Goal: Task Accomplishment & Management: Manage account settings

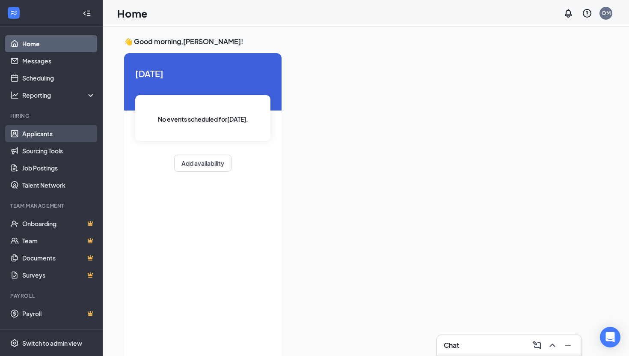
click at [49, 135] on link "Applicants" at bounding box center [58, 133] width 73 height 17
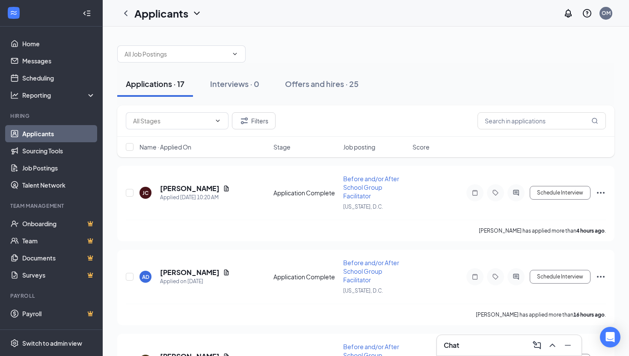
click at [392, 55] on div at bounding box center [365, 50] width 497 height 26
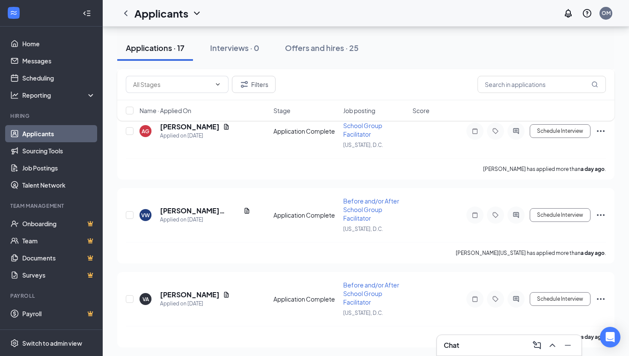
scroll to position [582, 0]
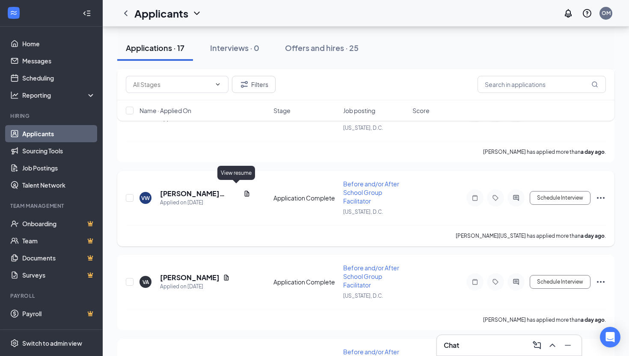
click at [245, 190] on icon "Document" at bounding box center [247, 193] width 5 height 6
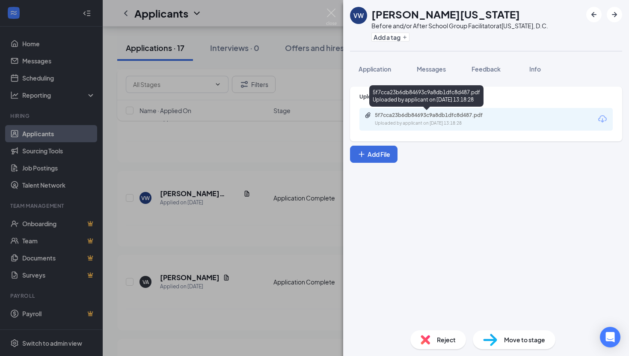
click at [443, 124] on div "Uploaded by applicant on [DATE] 13:18:28" at bounding box center [439, 123] width 128 height 7
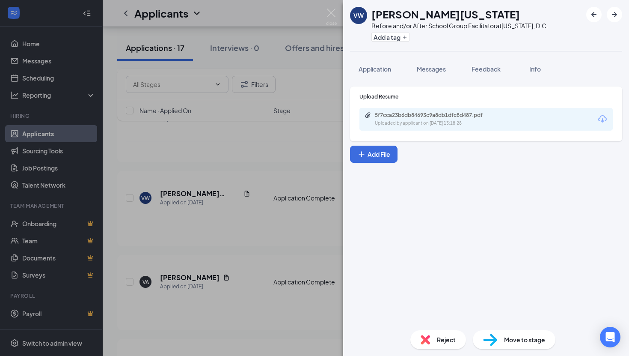
click at [261, 158] on div "VW [PERSON_NAME][US_STATE] Before and/or After School Group Facilitator at [US_…" at bounding box center [314, 178] width 629 height 356
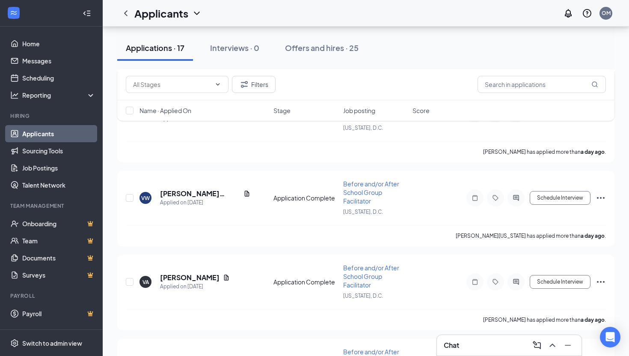
click at [396, 162] on div "[PERSON_NAME] [PERSON_NAME] Applied [DATE] 10:20 AM Application Complete Before…" at bounding box center [365, 292] width 497 height 1417
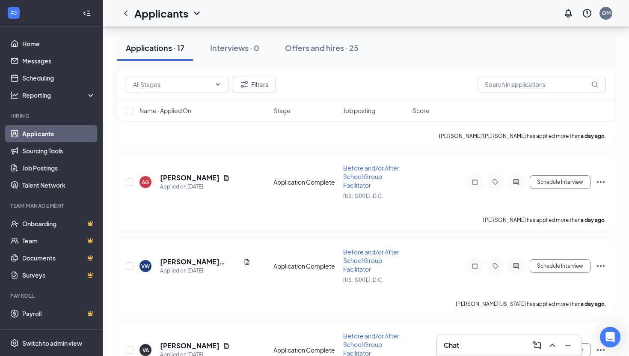
scroll to position [496, 0]
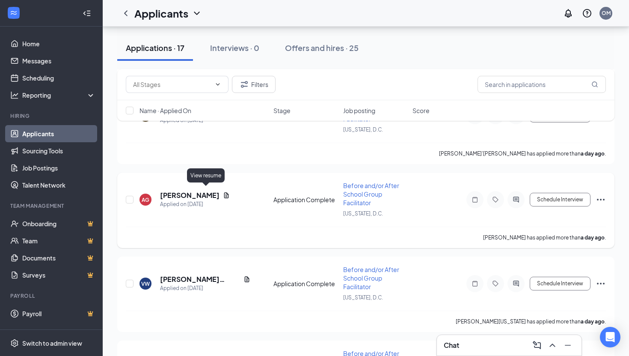
click at [223, 192] on icon "Document" at bounding box center [226, 195] width 7 height 7
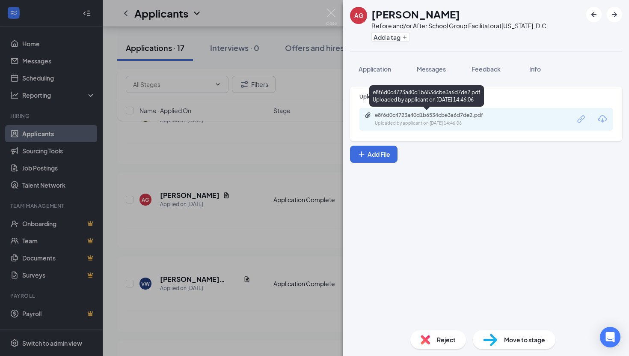
click at [450, 117] on div "e8f6d0c4723a40d1b6534cbe3a6d7de2.pdf" at bounding box center [435, 115] width 120 height 7
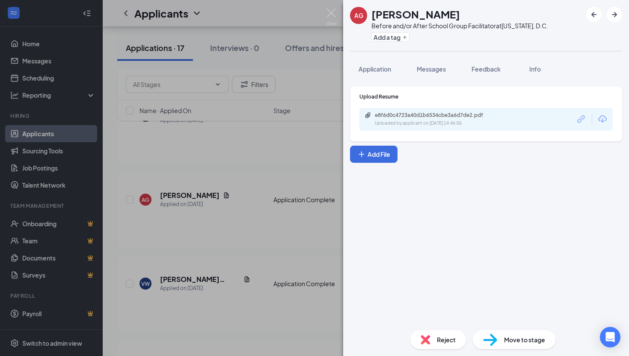
click at [232, 256] on div "AG [PERSON_NAME] Before and/or After School Group Facilitator at [US_STATE][GEO…" at bounding box center [314, 178] width 629 height 356
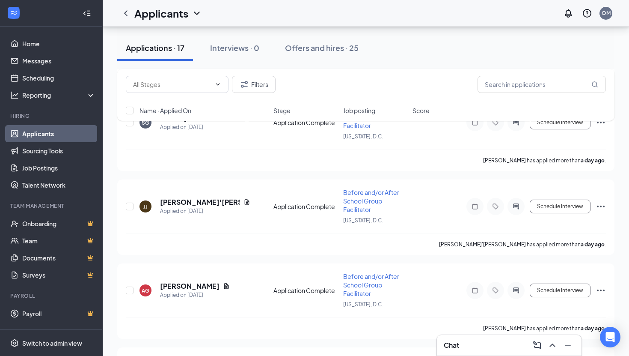
scroll to position [394, 0]
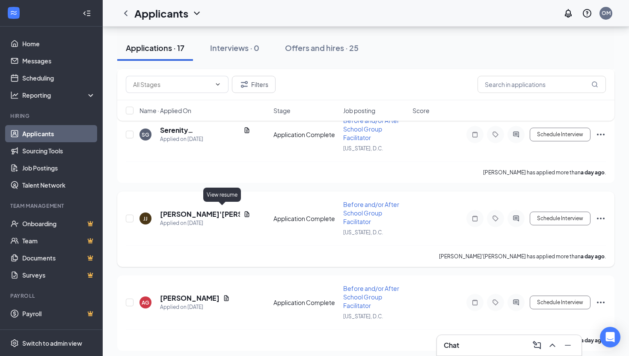
click at [245, 211] on icon "Document" at bounding box center [247, 214] width 5 height 6
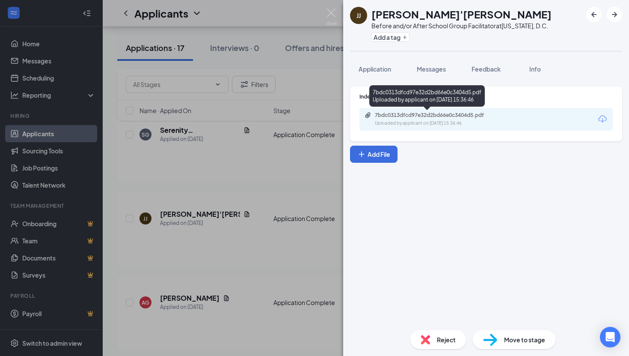
click at [421, 119] on div "7bdc0313dfcd97e32d2bd66e0c3404d5.pdf Uploaded by applicant on [DATE] 15:36:46" at bounding box center [434, 119] width 139 height 15
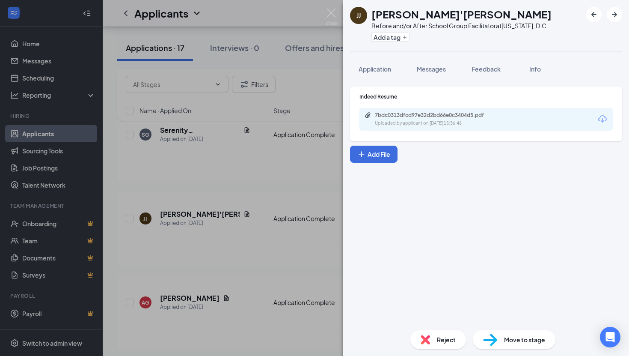
click at [116, 289] on div "[PERSON_NAME] [PERSON_NAME]'[PERSON_NAME] Before and/or After School Group Faci…" at bounding box center [314, 178] width 629 height 356
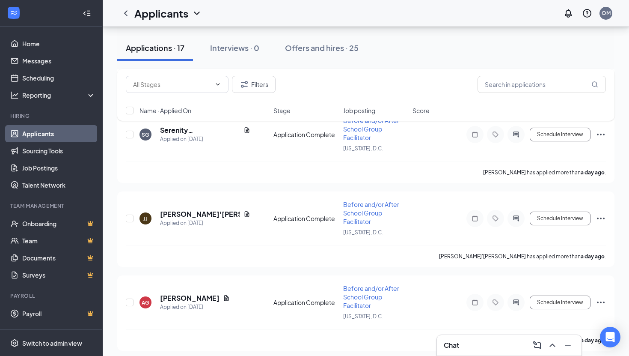
click at [221, 127] on div "Filters Name · Applied On Stage Job posting Score" at bounding box center [365, 99] width 497 height 60
click at [220, 128] on div "Filters Name · Applied On Stage Job posting Score" at bounding box center [365, 99] width 497 height 60
click at [221, 127] on div "Filters Name · Applied On Stage Job posting Score" at bounding box center [365, 99] width 497 height 60
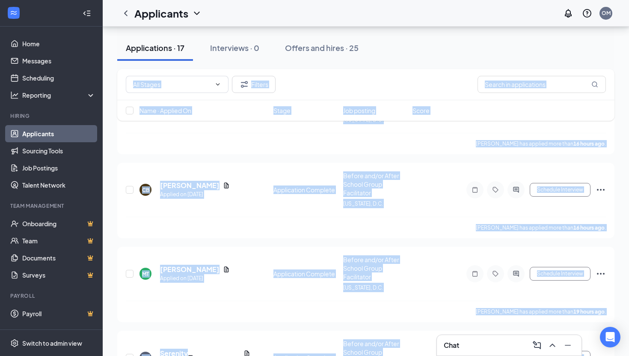
scroll to position [46, 0]
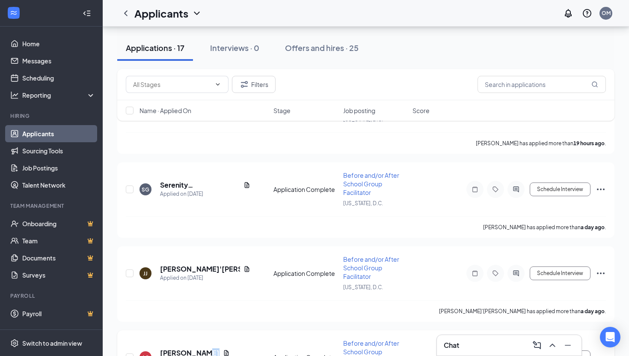
drag, startPoint x: 243, startPoint y: 301, endPoint x: 235, endPoint y: 354, distance: 53.3
click at [235, 354] on div "AG [PERSON_NAME] Applied on [DATE] Application Complete Before and/or After Sch…" at bounding box center [366, 361] width 480 height 45
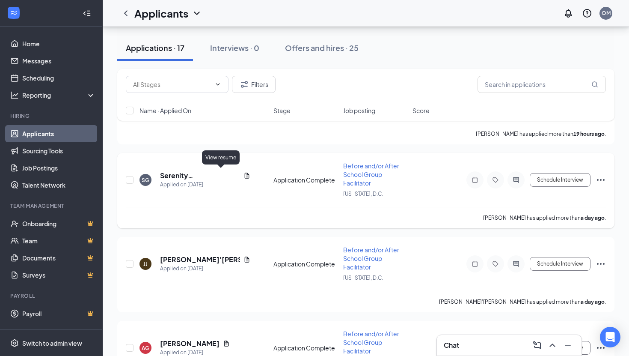
click at [245, 173] on icon "Document" at bounding box center [247, 175] width 5 height 6
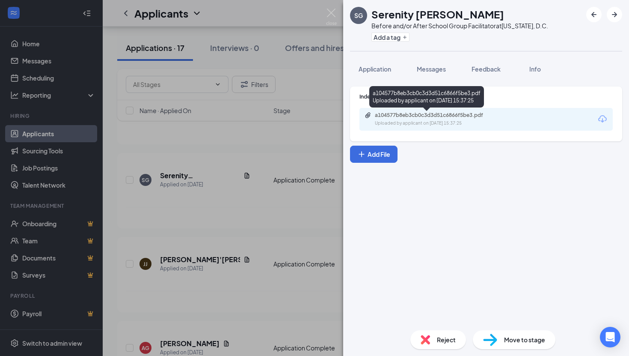
click at [458, 119] on div "a104577b8eb3cb0c3d3d51c6866f5be3.pdf Uploaded by applicant on [DATE] 15:37:25" at bounding box center [434, 119] width 139 height 15
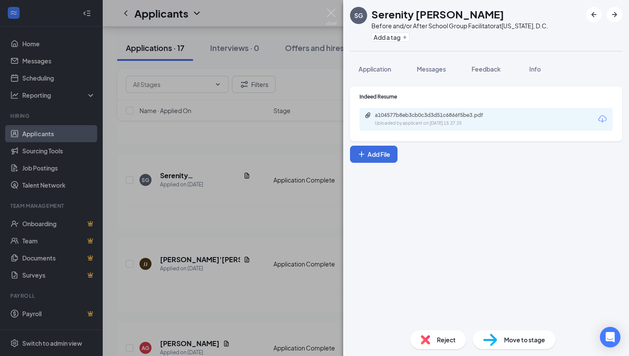
click at [438, 340] on span "Reject" at bounding box center [446, 339] width 19 height 9
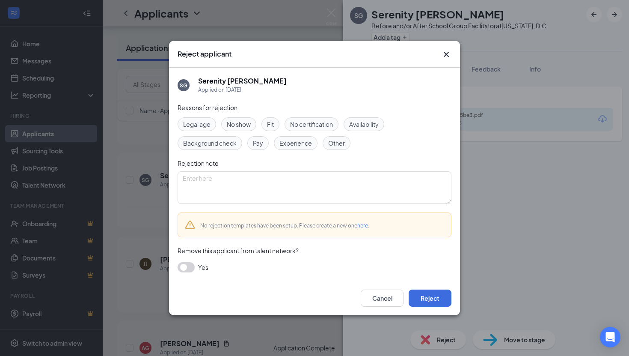
click at [325, 128] on span "No certification" at bounding box center [311, 123] width 43 height 9
click at [304, 145] on span "Experience" at bounding box center [295, 142] width 33 height 9
click at [435, 297] on button "Reject" at bounding box center [430, 297] width 43 height 17
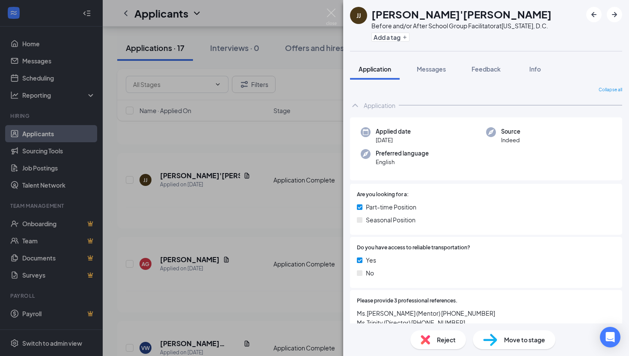
click at [109, 239] on div "[PERSON_NAME] [PERSON_NAME]'[PERSON_NAME] Before and/or After School Group Faci…" at bounding box center [314, 178] width 629 height 356
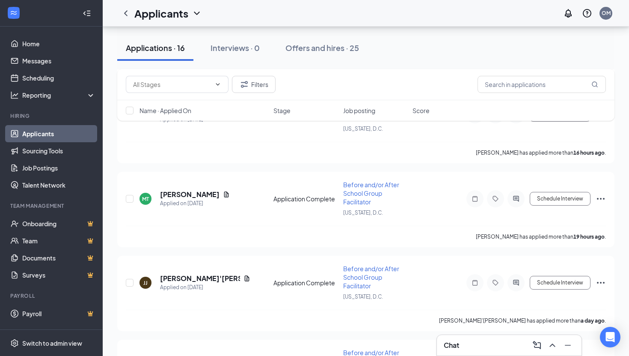
scroll to position [229, 0]
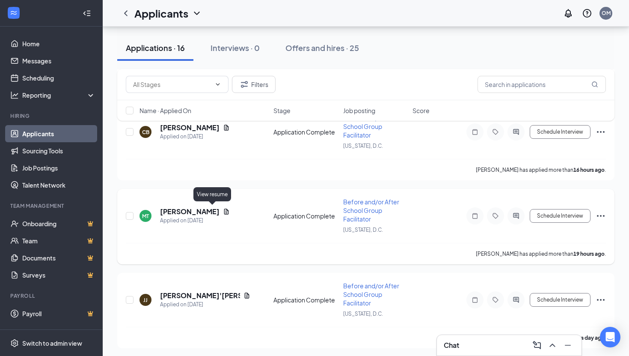
click at [224, 209] on icon "Document" at bounding box center [226, 211] width 5 height 6
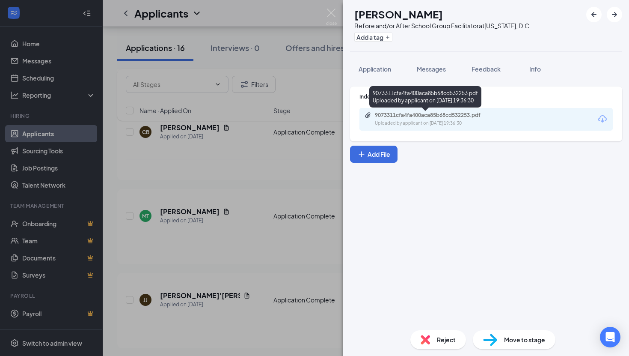
click at [420, 125] on div "Uploaded by applicant on [DATE] 19:36:30" at bounding box center [439, 123] width 128 height 7
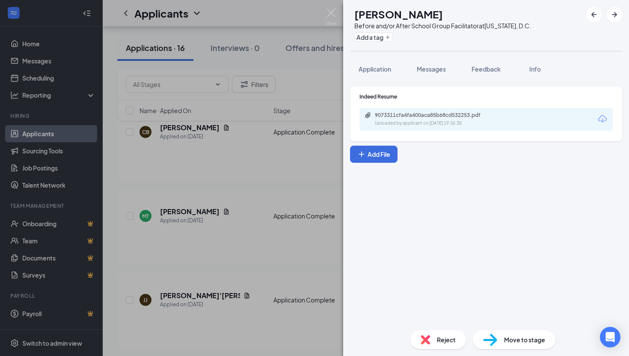
click at [445, 335] on span "Reject" at bounding box center [446, 339] width 19 height 9
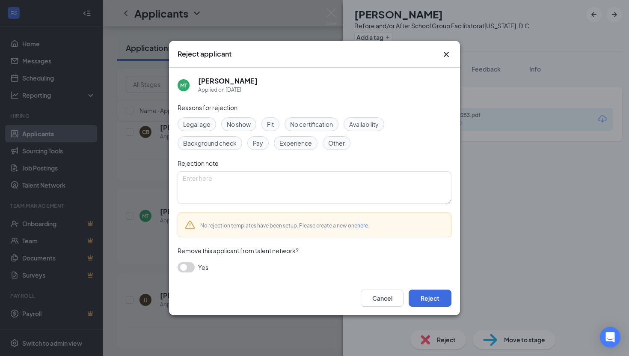
click at [303, 129] on div "No certification" at bounding box center [312, 124] width 54 height 14
click at [302, 141] on span "Experience" at bounding box center [295, 142] width 33 height 9
click at [428, 303] on button "Reject" at bounding box center [430, 297] width 43 height 17
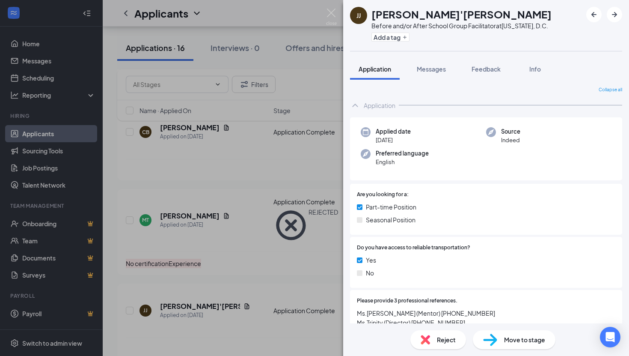
click at [131, 343] on div "[PERSON_NAME] [PERSON_NAME]'[PERSON_NAME] Before and/or After School Group Faci…" at bounding box center [314, 178] width 629 height 356
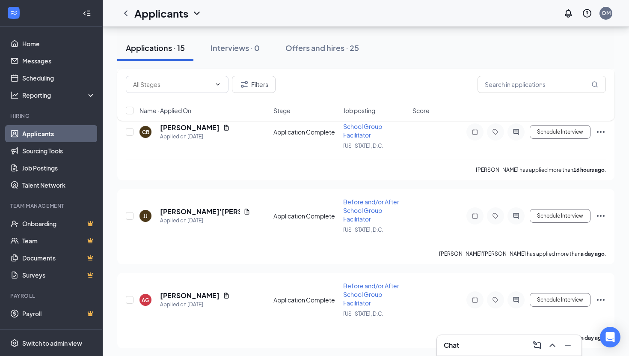
click at [217, 123] on div "Filters Name · Applied On Stage Job posting Score" at bounding box center [365, 99] width 497 height 60
click at [217, 127] on div "Filters Name · Applied On Stage Job posting Score" at bounding box center [365, 99] width 497 height 60
click at [223, 336] on div "[PERSON_NAME] has applied more than a day ago ." at bounding box center [366, 337] width 480 height 21
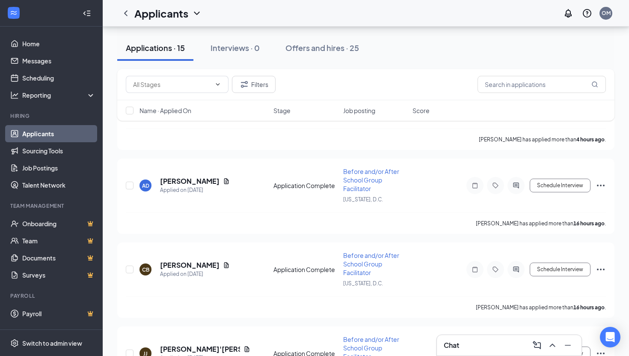
scroll to position [74, 0]
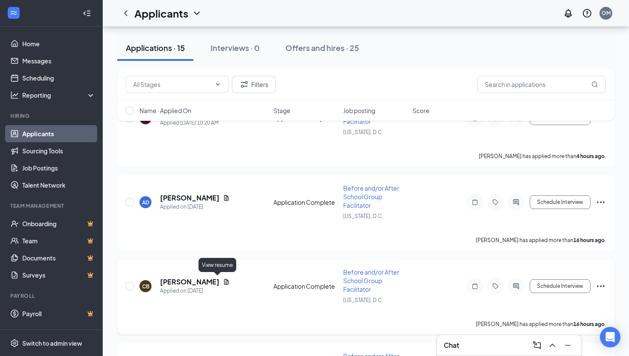
click at [224, 280] on icon "Document" at bounding box center [226, 282] width 5 height 6
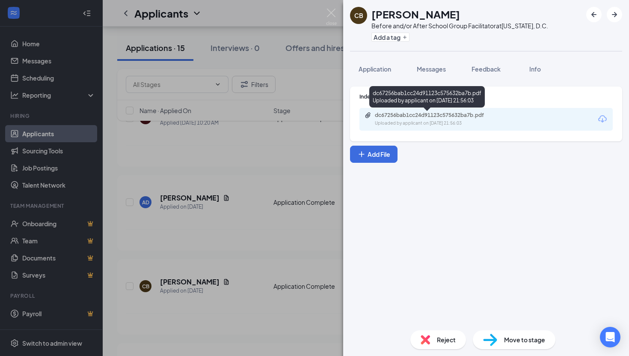
click at [424, 122] on div "Uploaded by applicant on [DATE] 21:56:03" at bounding box center [439, 123] width 128 height 7
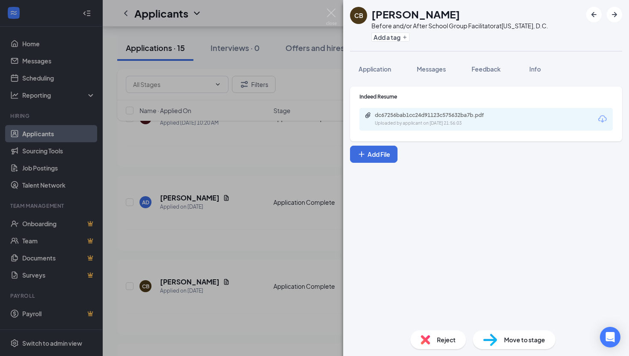
click at [444, 343] on span "Reject" at bounding box center [446, 339] width 19 height 9
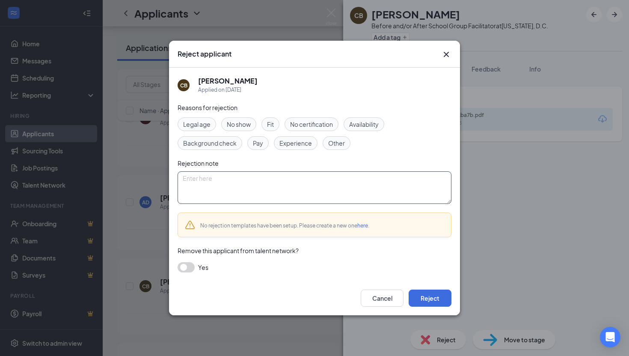
click at [210, 184] on textarea at bounding box center [315, 187] width 274 height 33
type textarea "Gap in experience"
click at [339, 142] on span "Other" at bounding box center [336, 142] width 17 height 9
click at [425, 299] on button "Reject" at bounding box center [430, 297] width 43 height 17
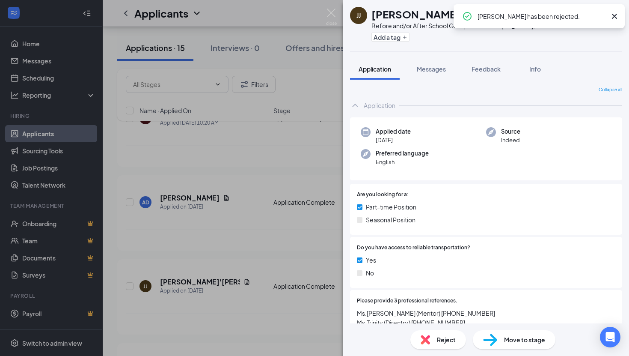
click at [193, 264] on div "[PERSON_NAME] [PERSON_NAME]'[PERSON_NAME] Before and/or After School Group Faci…" at bounding box center [314, 178] width 629 height 356
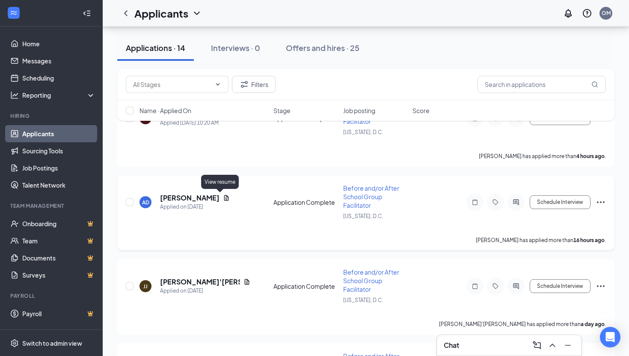
click at [223, 197] on icon "Document" at bounding box center [226, 197] width 7 height 7
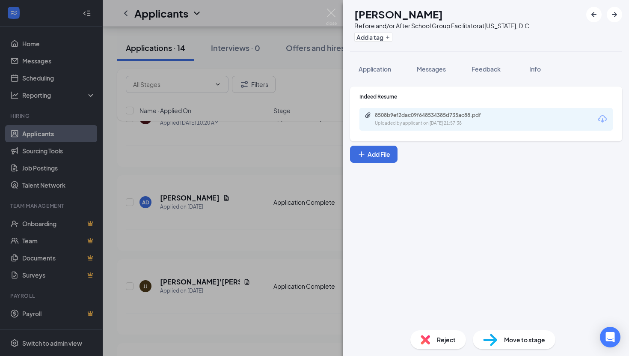
click at [457, 127] on div "8508b9ef2dac09f648534385d735ac88.pdf Uploaded by applicant on [DATE] 21:57:38" at bounding box center [485, 119] width 253 height 23
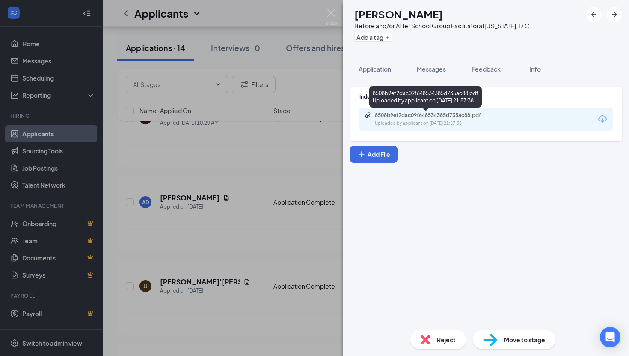
click at [453, 120] on div "Uploaded by applicant on [DATE] 21:57:38" at bounding box center [439, 123] width 128 height 7
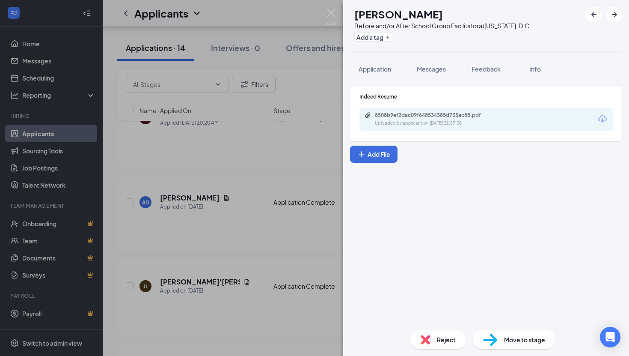
click at [231, 263] on div "AD [PERSON_NAME] Before and/or After School Group Facilitator at [US_STATE][GEO…" at bounding box center [314, 178] width 629 height 356
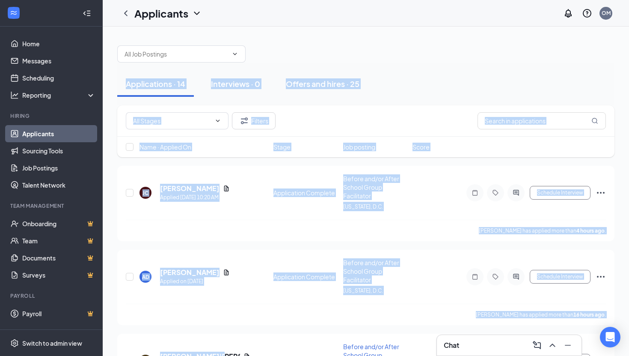
drag, startPoint x: 259, startPoint y: 284, endPoint x: 286, endPoint y: 31, distance: 254.3
click at [223, 188] on icon "Document" at bounding box center [226, 188] width 7 height 7
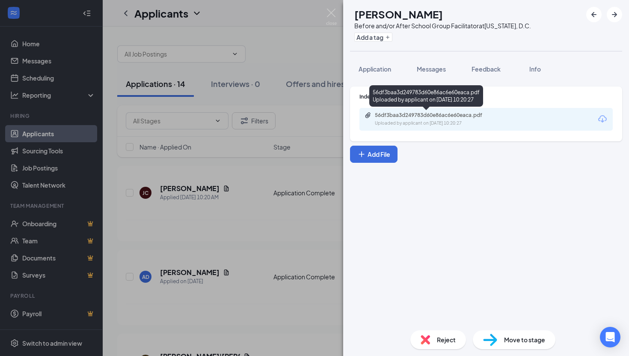
click at [422, 116] on div "56df3baa3d249783d60e86ac6e60eaca.pdf" at bounding box center [435, 115] width 120 height 7
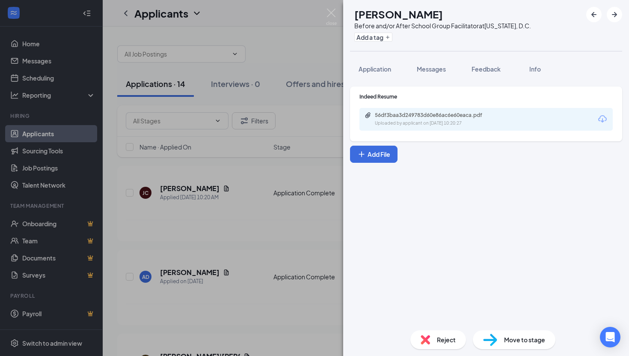
click at [431, 338] on div "Reject" at bounding box center [438, 339] width 56 height 19
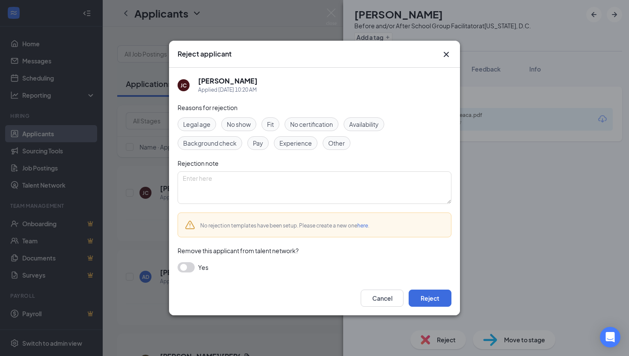
click at [304, 138] on div "Experience" at bounding box center [296, 143] width 44 height 14
click at [426, 298] on button "Reject" at bounding box center [430, 297] width 43 height 17
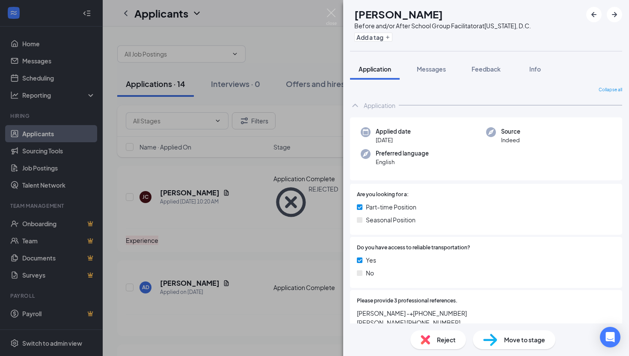
click at [156, 334] on div "AD [PERSON_NAME] Before and/or After School Group Facilitator at [US_STATE][GEO…" at bounding box center [314, 178] width 629 height 356
